Goal: Task Accomplishment & Management: Manage account settings

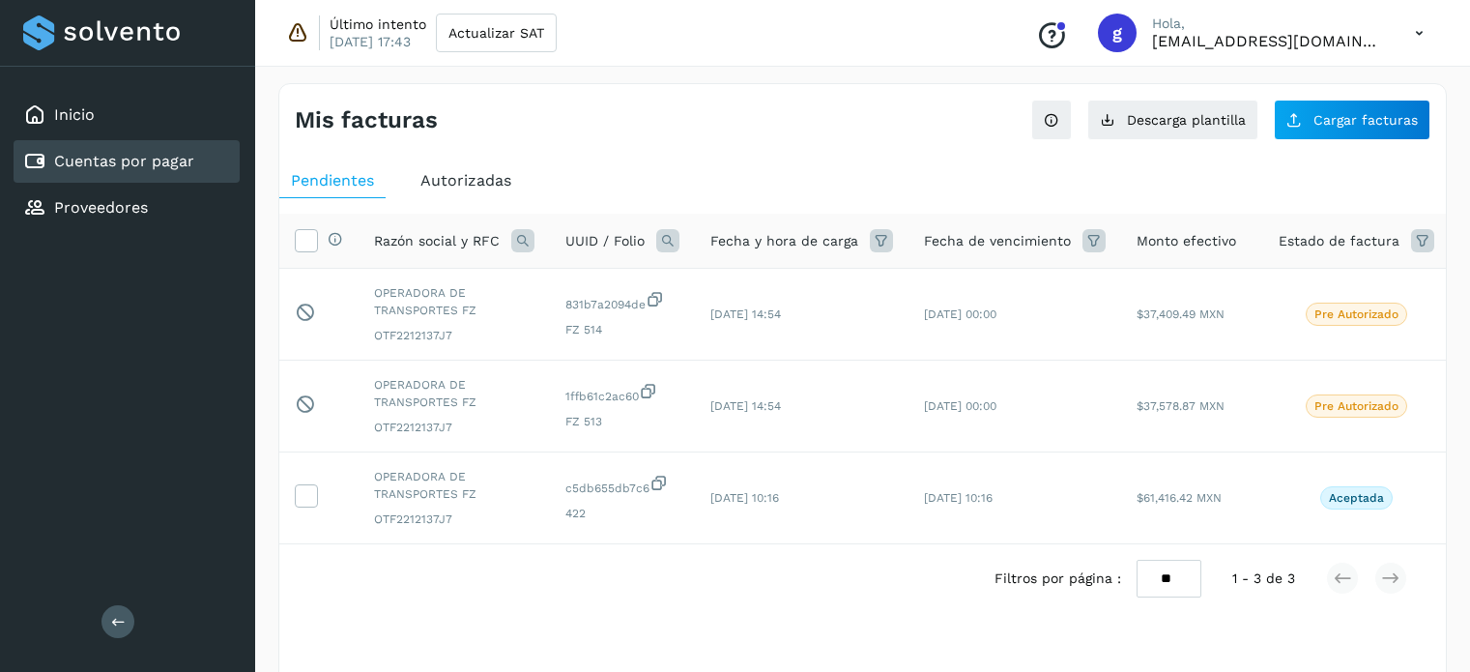
scroll to position [48, 0]
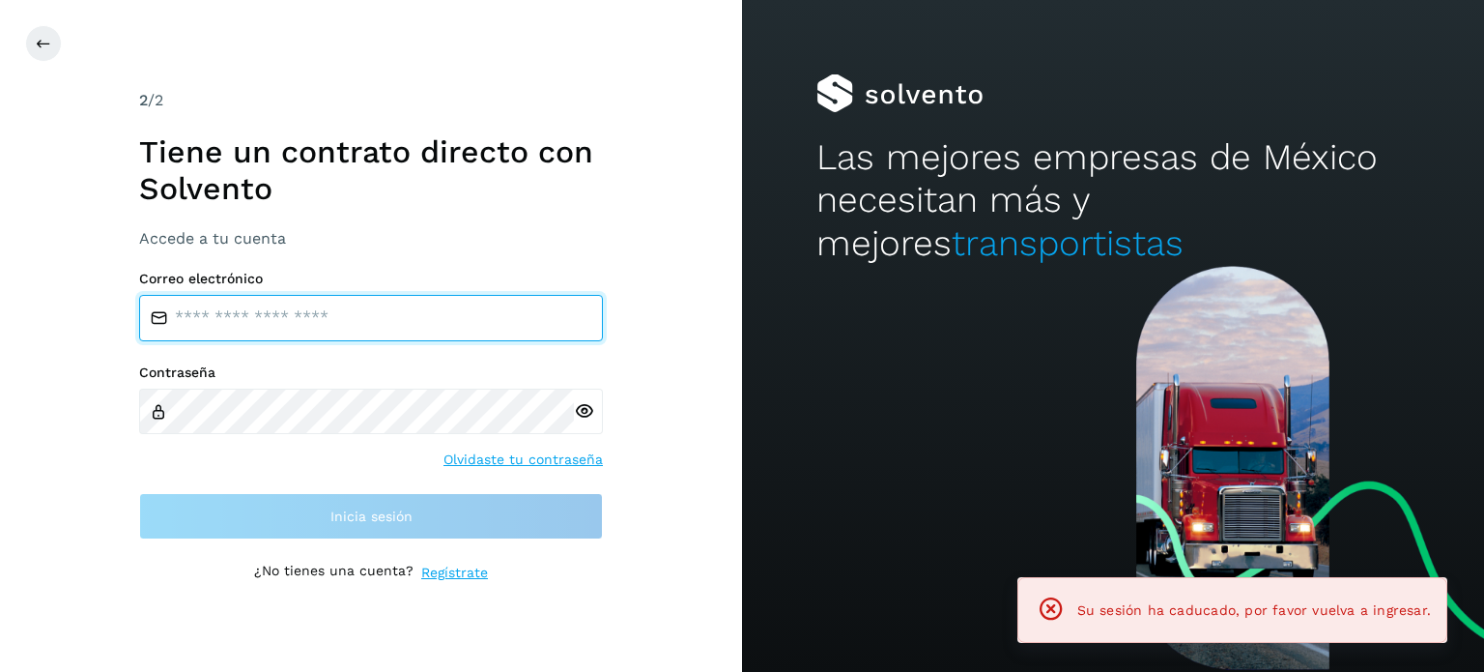
click at [337, 339] on input "email" at bounding box center [371, 318] width 464 height 46
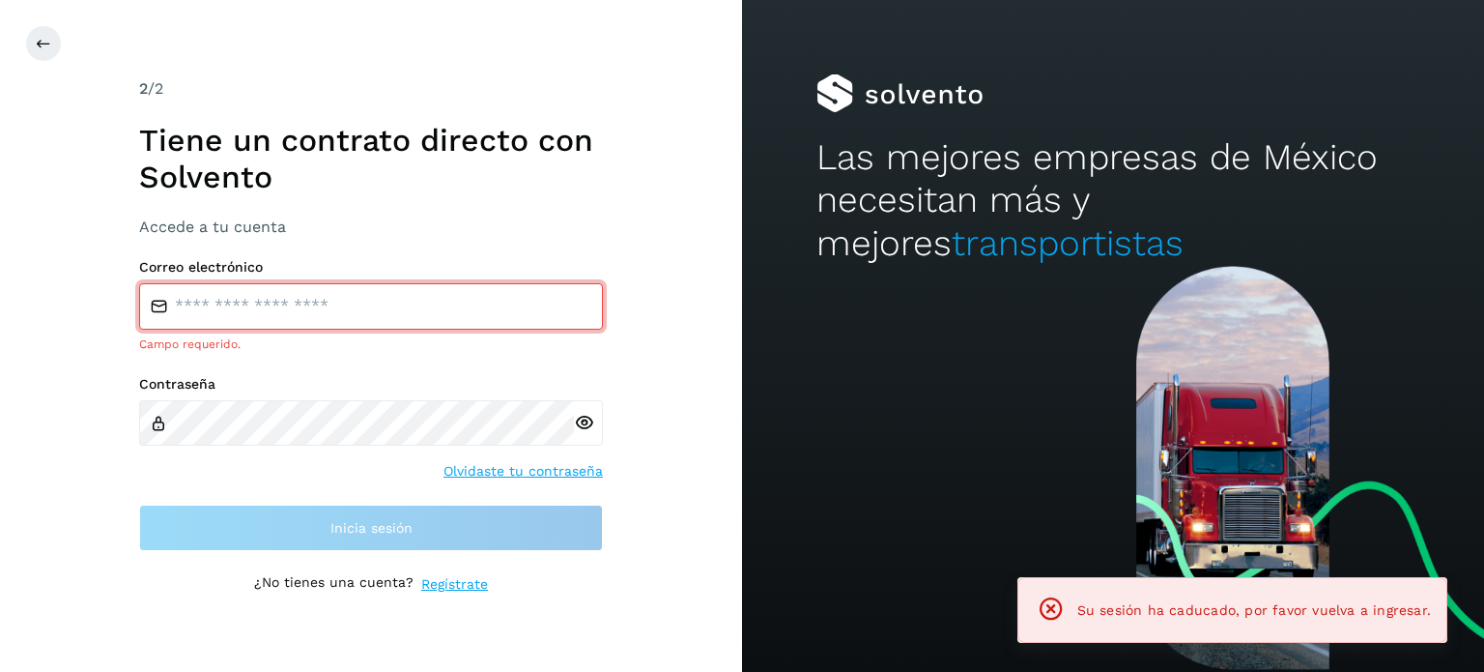
click at [478, 184] on h1 "Tiene un contrato directo con Solvento" at bounding box center [371, 159] width 464 height 74
click at [31, 46] on button at bounding box center [43, 43] width 37 height 37
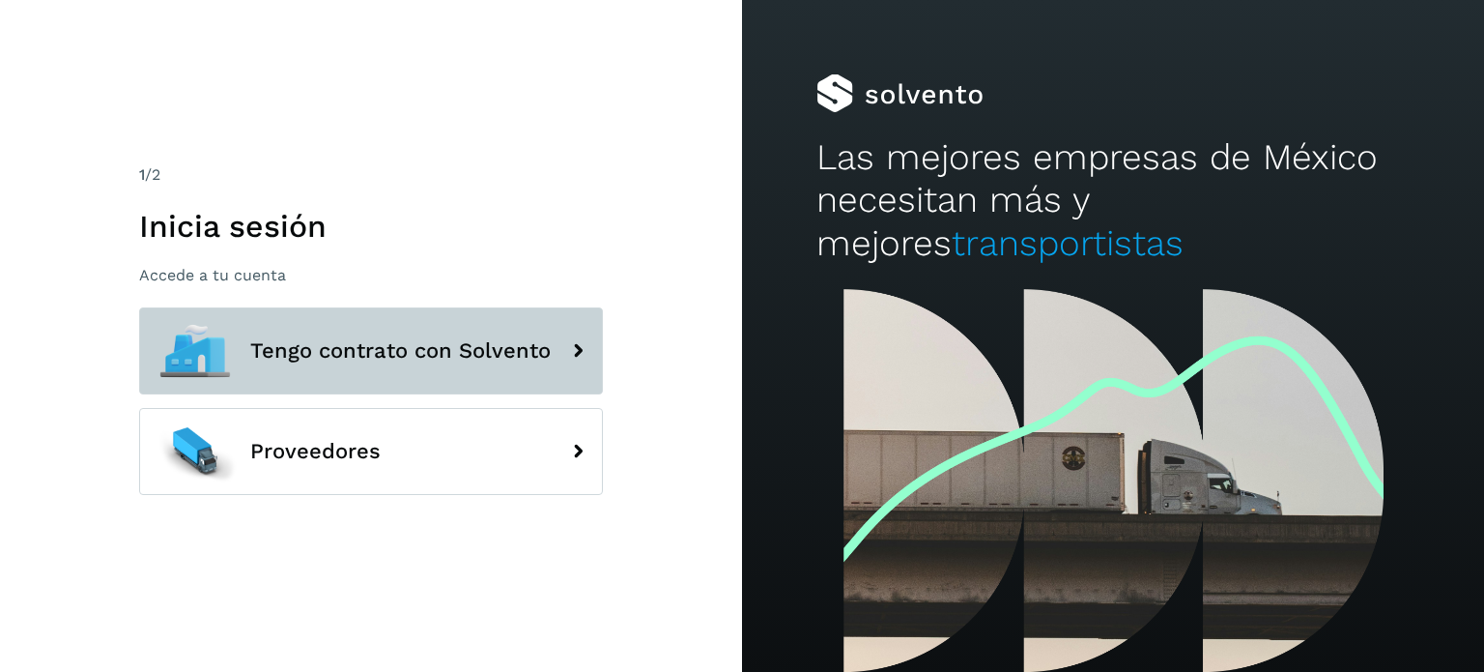
click at [460, 355] on span "Tengo contrato con Solvento" at bounding box center [400, 350] width 300 height 23
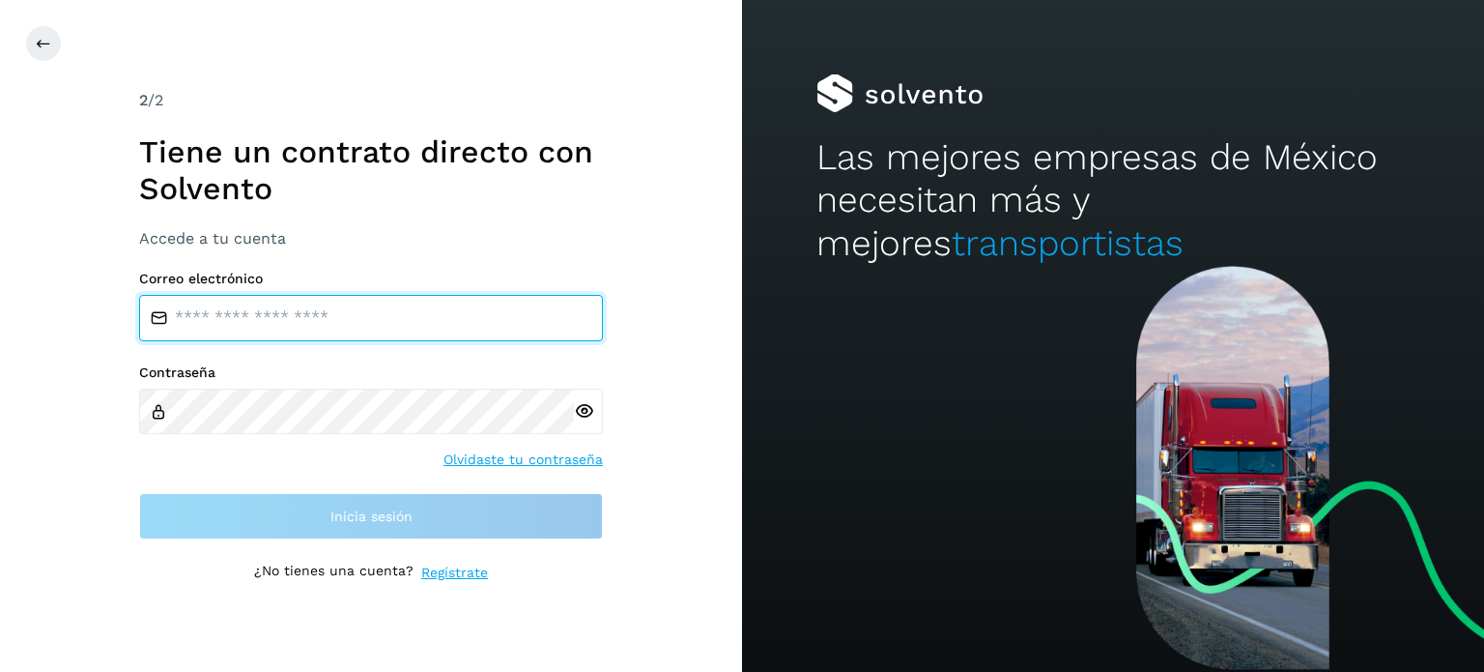
click at [276, 319] on input "email" at bounding box center [371, 318] width 464 height 46
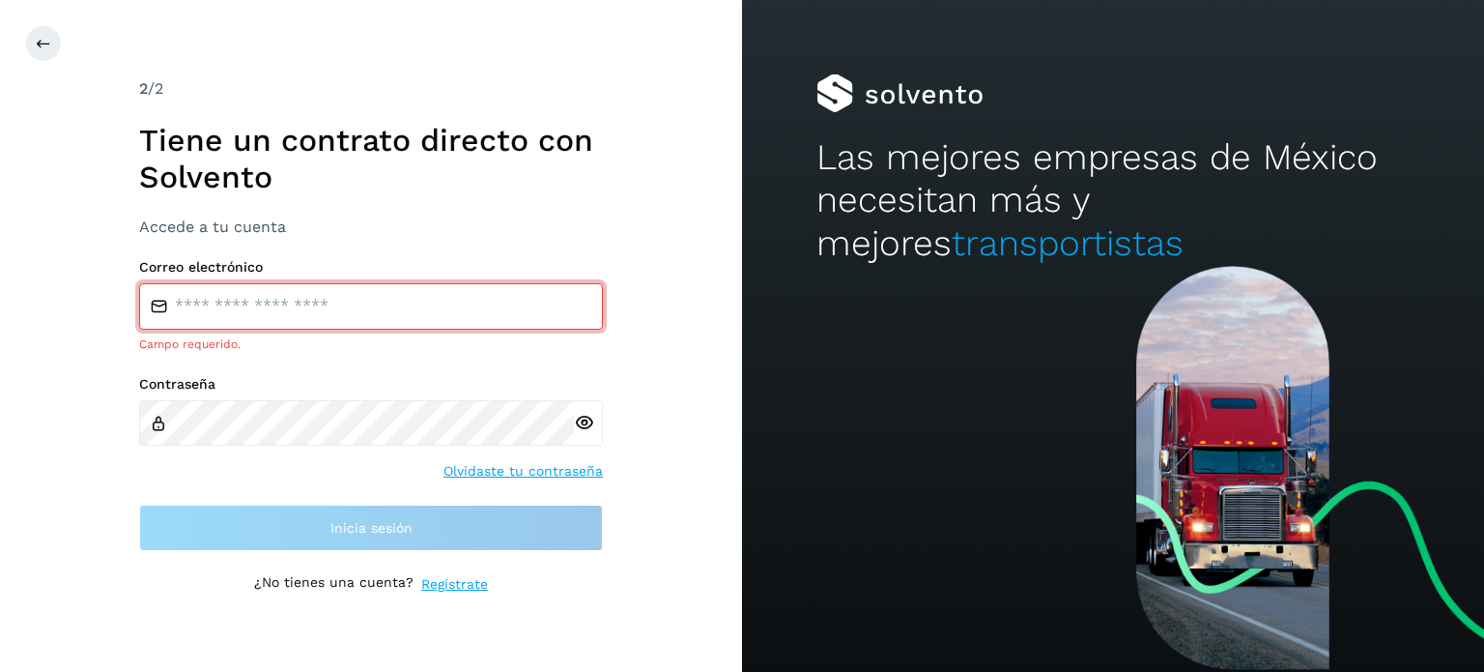
type input "**********"
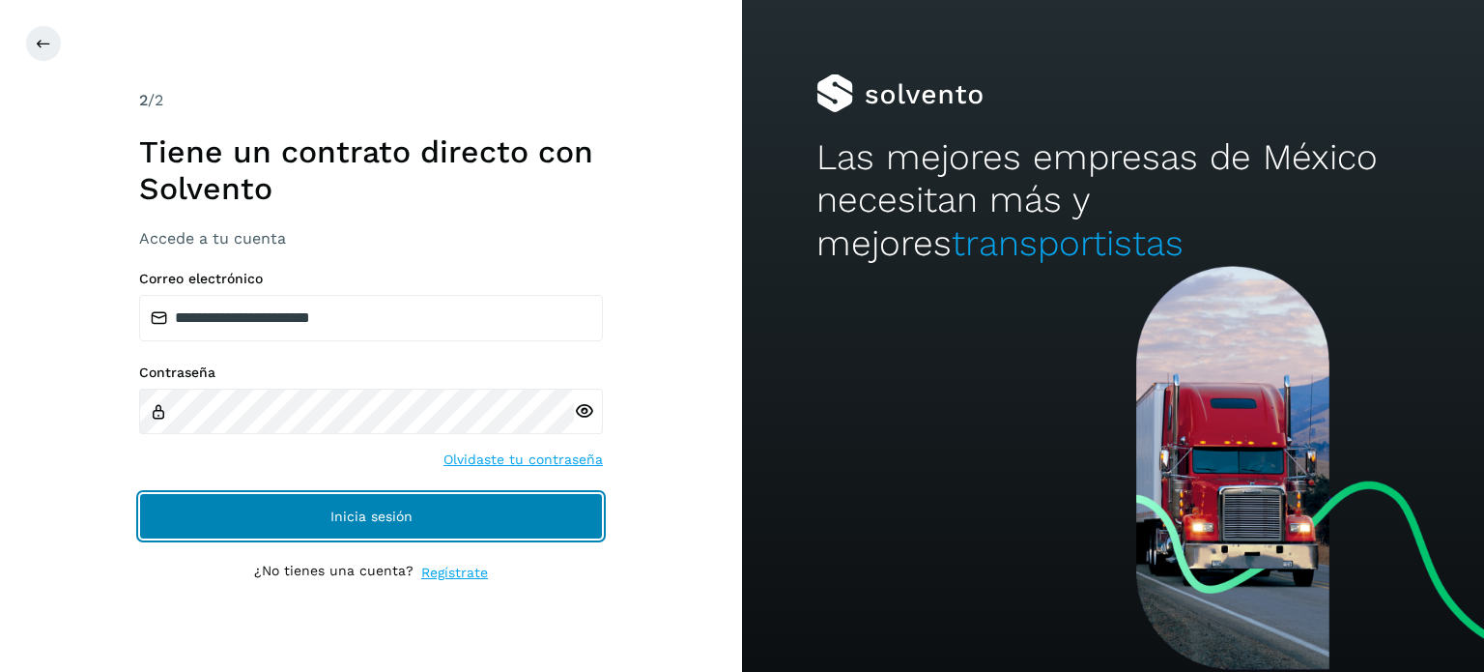
click at [376, 513] on span "Inicia sesión" at bounding box center [371, 516] width 82 height 14
